Goal: Task Accomplishment & Management: Use online tool/utility

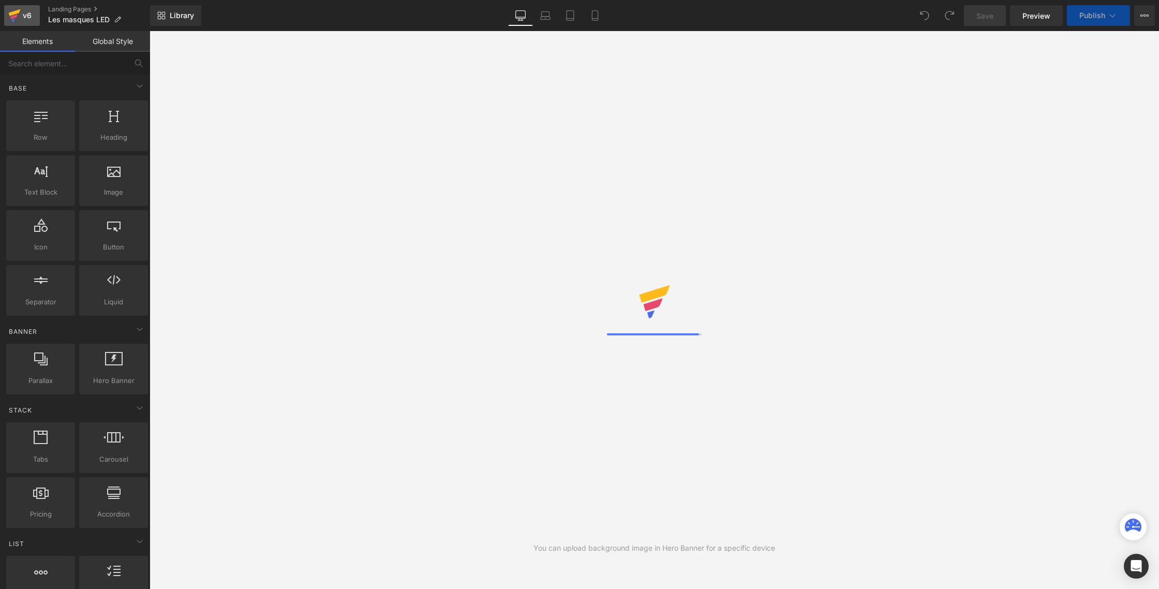
click at [17, 17] on icon at bounding box center [14, 16] width 12 height 26
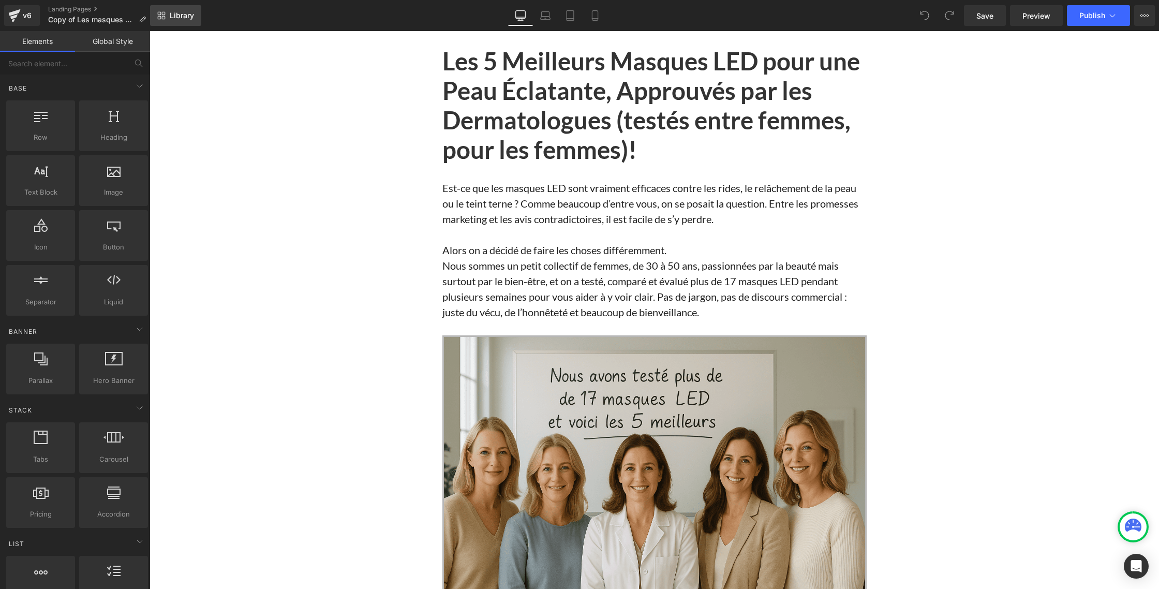
click at [165, 13] on icon at bounding box center [164, 14] width 4 height 4
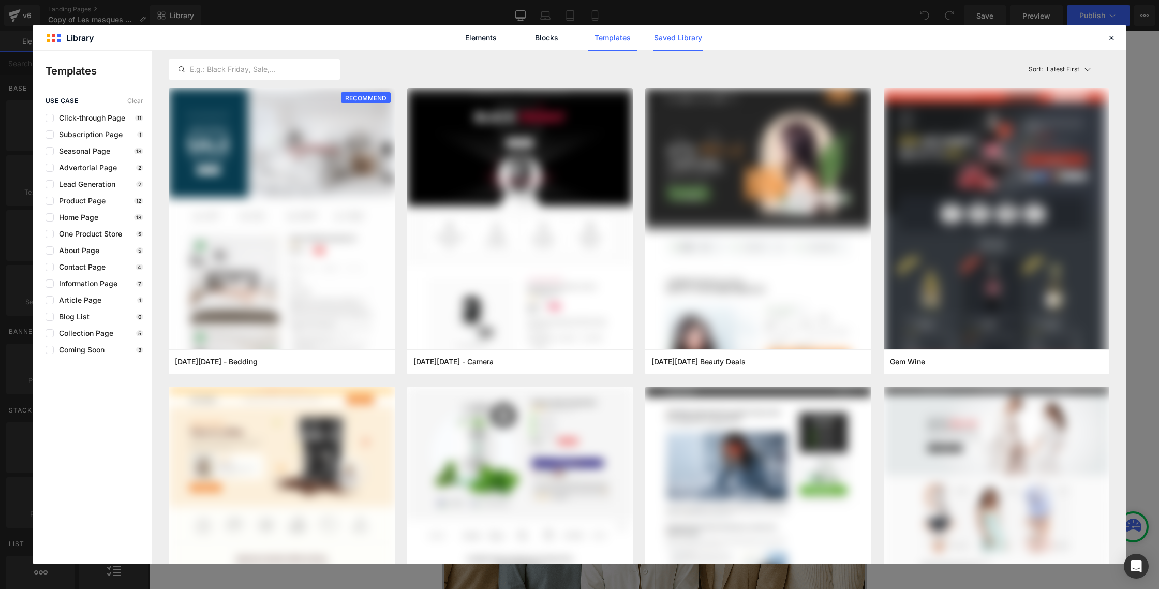
click at [683, 36] on link "Saved Library" at bounding box center [678, 38] width 49 height 26
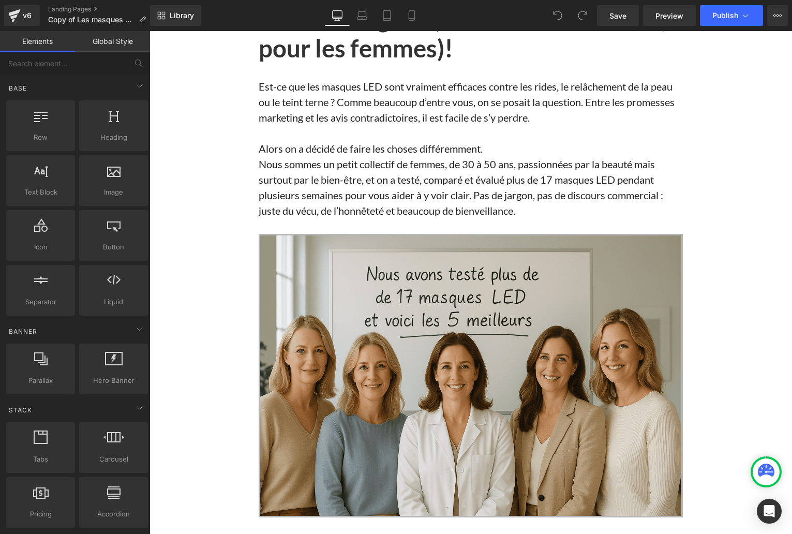
scroll to position [70, 0]
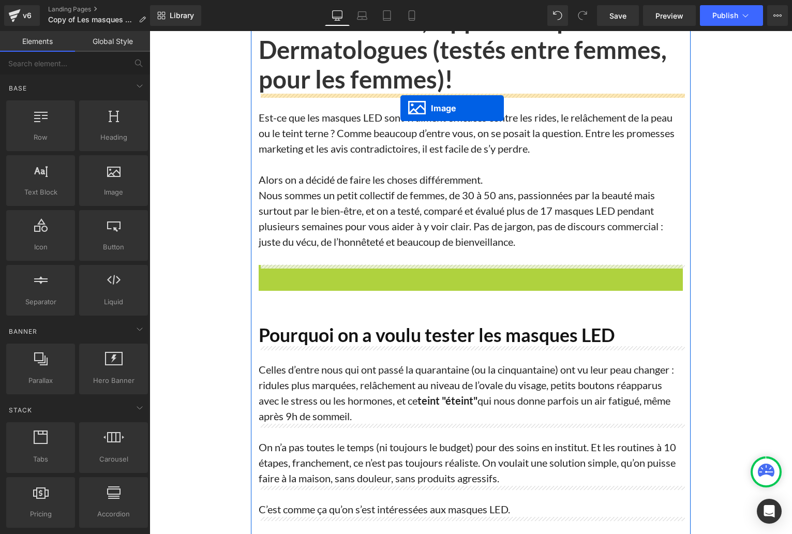
drag, startPoint x: 456, startPoint y: 407, endPoint x: 401, endPoint y: 108, distance: 304.3
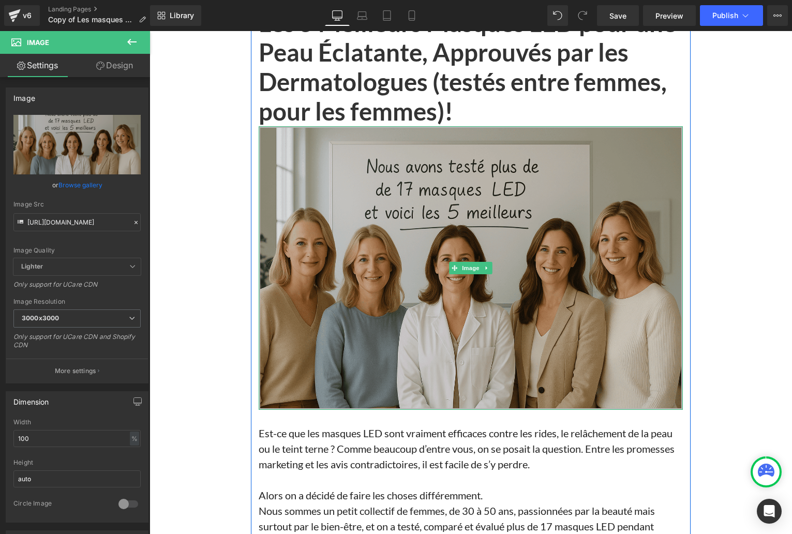
scroll to position [0, 0]
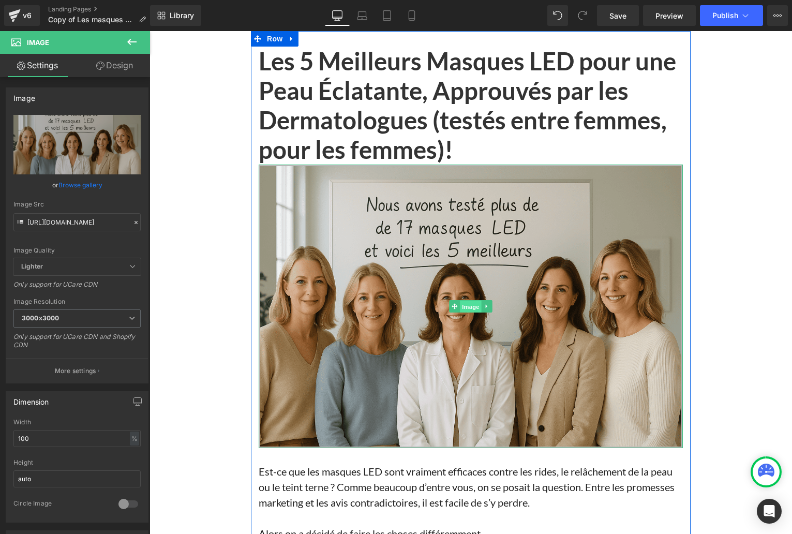
click at [470, 305] on span "Image" at bounding box center [471, 307] width 22 height 12
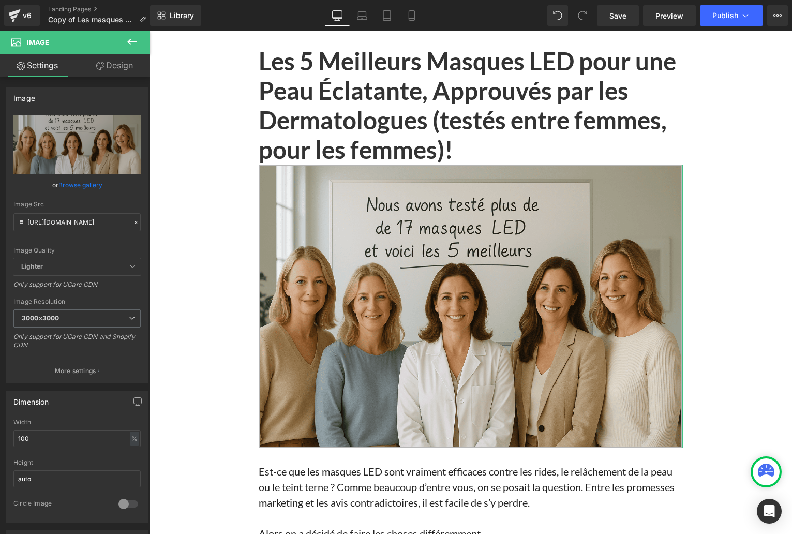
drag, startPoint x: 113, startPoint y: 68, endPoint x: 99, endPoint y: 98, distance: 33.6
click at [113, 68] on link "Design" at bounding box center [114, 65] width 75 height 23
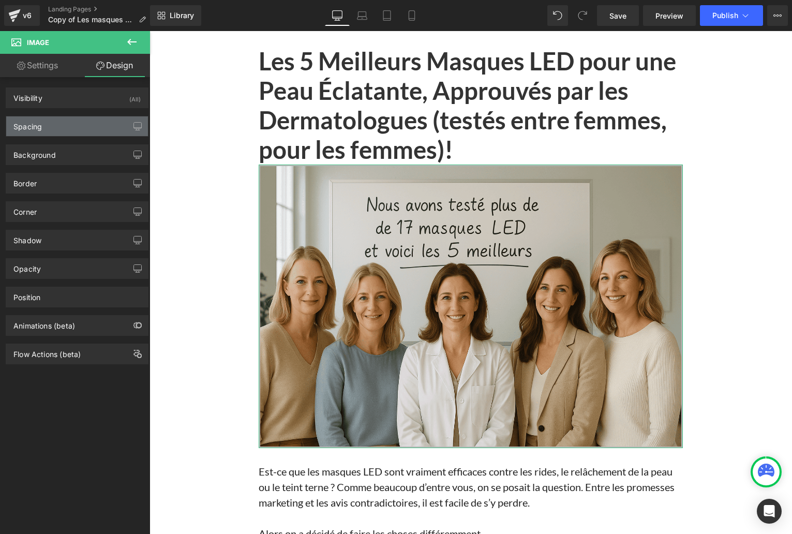
click at [37, 132] on div "Spacing" at bounding box center [77, 126] width 142 height 20
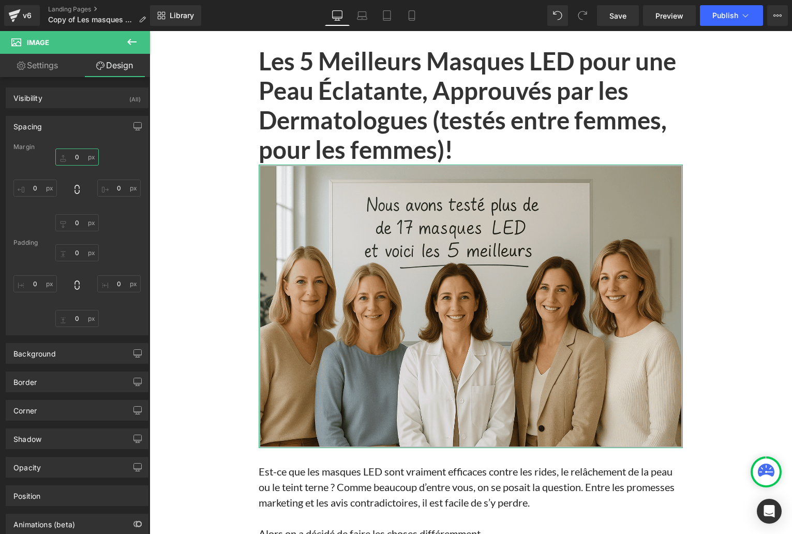
click at [83, 156] on input "text" at bounding box center [76, 157] width 43 height 17
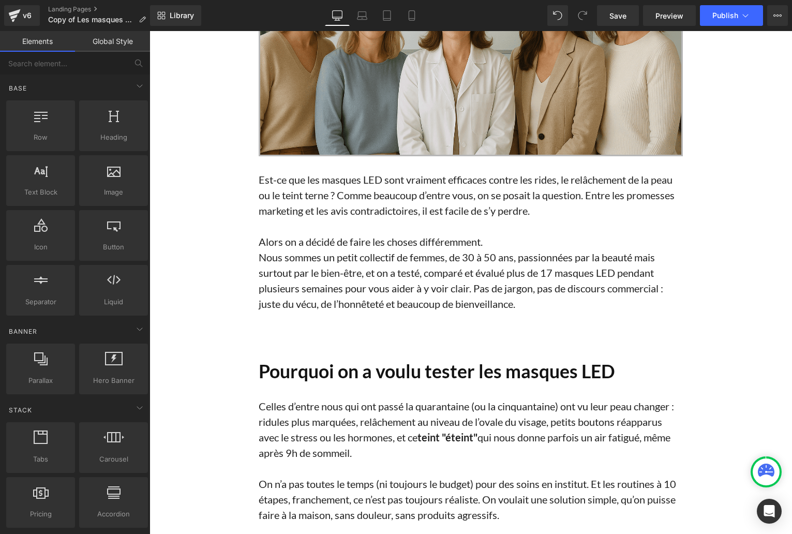
scroll to position [299, 0]
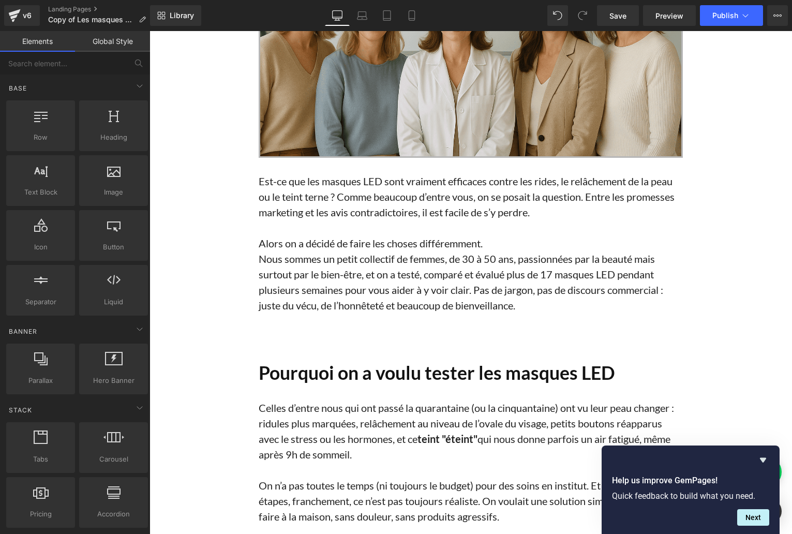
click at [181, 26] on div "Library Desktop Desktop Laptop Tablet Mobile Save Preview Publish Scheduled Vie…" at bounding box center [471, 15] width 642 height 31
click at [182, 18] on span "Library" at bounding box center [182, 15] width 24 height 9
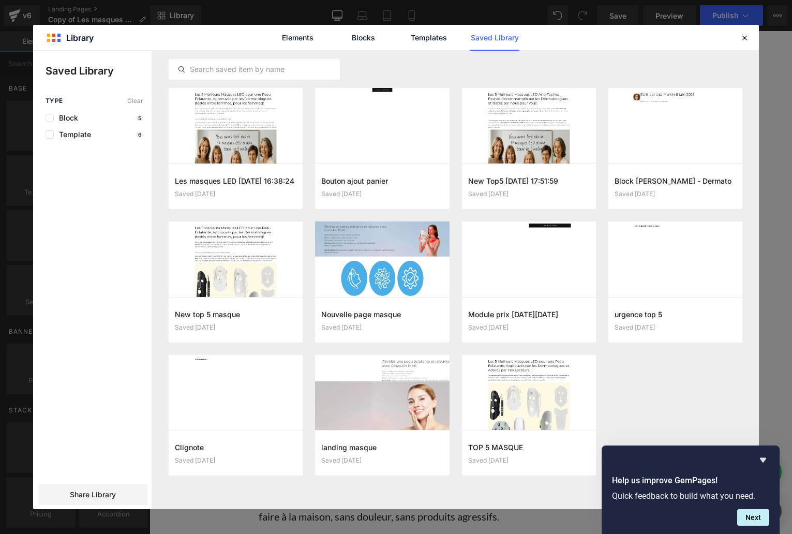
click at [505, 39] on link "Saved Library" at bounding box center [494, 38] width 49 height 26
drag, startPoint x: 744, startPoint y: 37, endPoint x: 402, endPoint y: 29, distance: 342.2
click at [744, 37] on icon at bounding box center [744, 37] width 9 height 9
